Goal: Information Seeking & Learning: Compare options

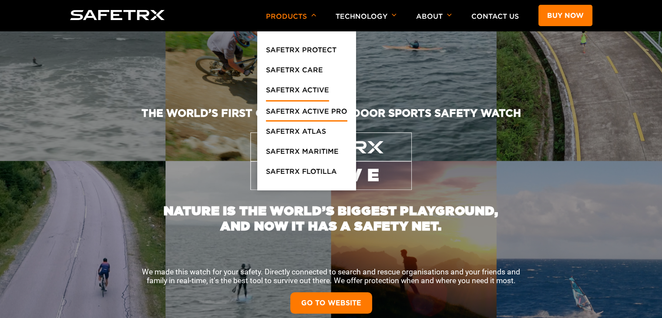
click at [311, 115] on link "SafeTrx Active Pro" at bounding box center [306, 114] width 81 height 16
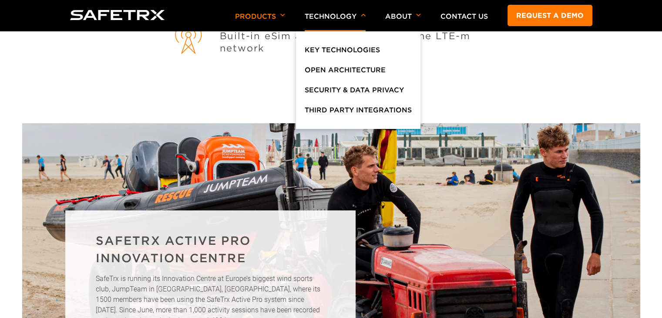
scroll to position [1609, 0]
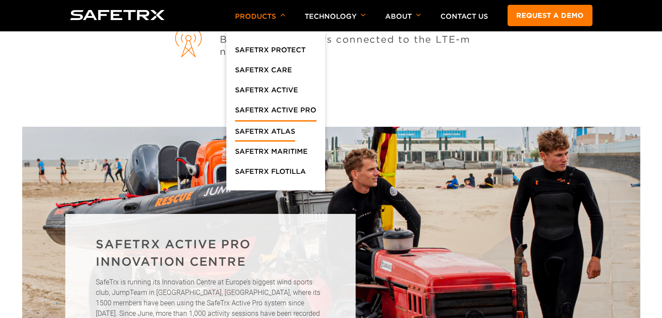
click at [273, 136] on link "SafeTrx Atlas" at bounding box center [265, 134] width 60 height 16
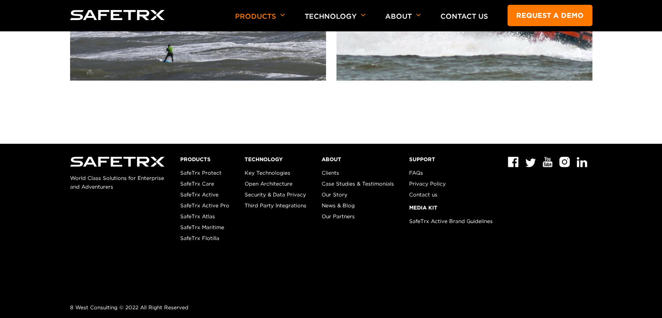
scroll to position [2246, 0]
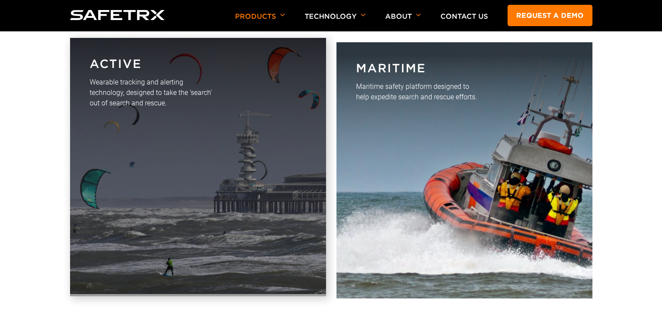
click at [263, 138] on link "Active Wearable tracking and alerting technology, designed to take the ‘search’…" at bounding box center [198, 167] width 256 height 258
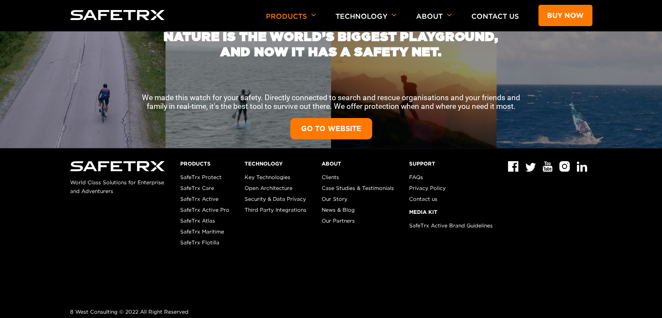
scroll to position [178, 0]
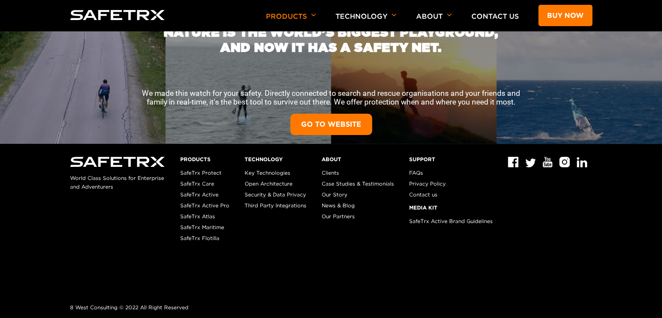
click at [348, 127] on link "GO TO WEBSITE" at bounding box center [331, 124] width 82 height 21
